Goal: Task Accomplishment & Management: Use online tool/utility

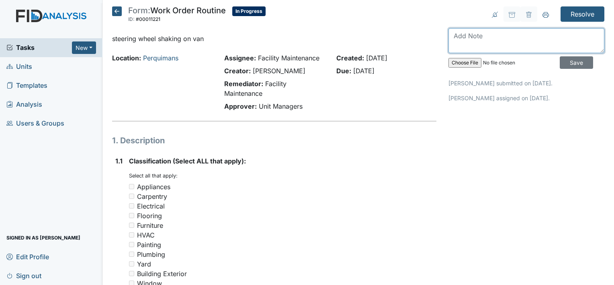
click at [455, 35] on textarea at bounding box center [527, 40] width 156 height 25
click at [455, 35] on textarea "i" at bounding box center [527, 40] width 156 height 25
type textarea "i"
type textarea "I drove the van its not pulling but does shake alot it may be a belt in the tire"
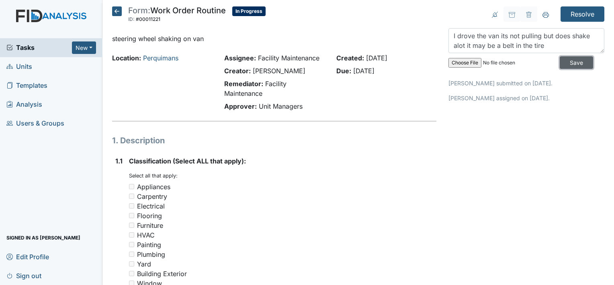
click at [566, 60] on input "Save" at bounding box center [576, 62] width 33 height 12
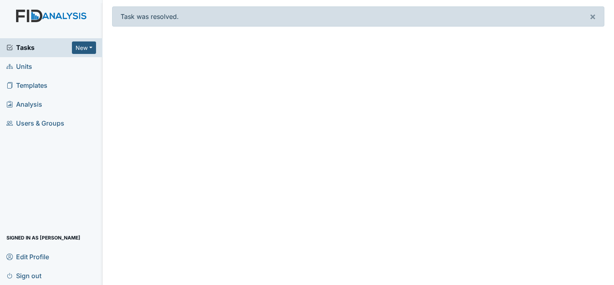
click at [129, 71] on main "Task was resolved. × Edit Profile × Your profile has been updated. First name A…" at bounding box center [358, 142] width 512 height 285
drag, startPoint x: 129, startPoint y: 71, endPoint x: 96, endPoint y: 84, distance: 35.3
click at [96, 84] on link "Templates" at bounding box center [51, 85] width 102 height 19
